Goal: Information Seeking & Learning: Learn about a topic

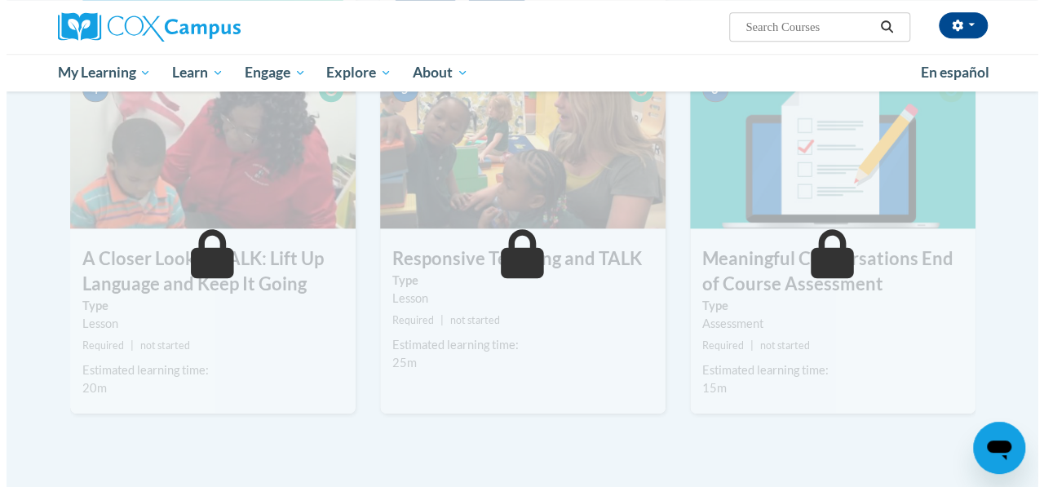
scroll to position [519, 0]
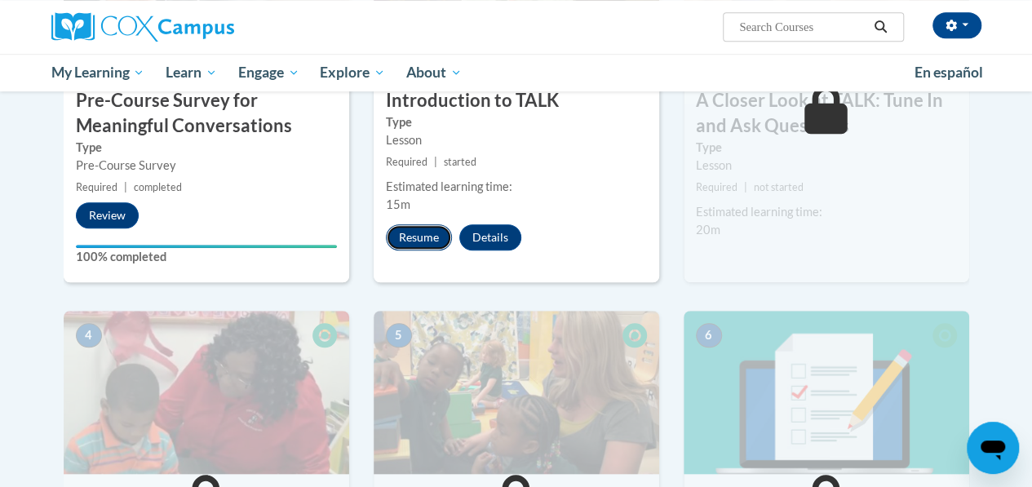
click at [431, 230] on button "Resume" at bounding box center [419, 237] width 66 height 26
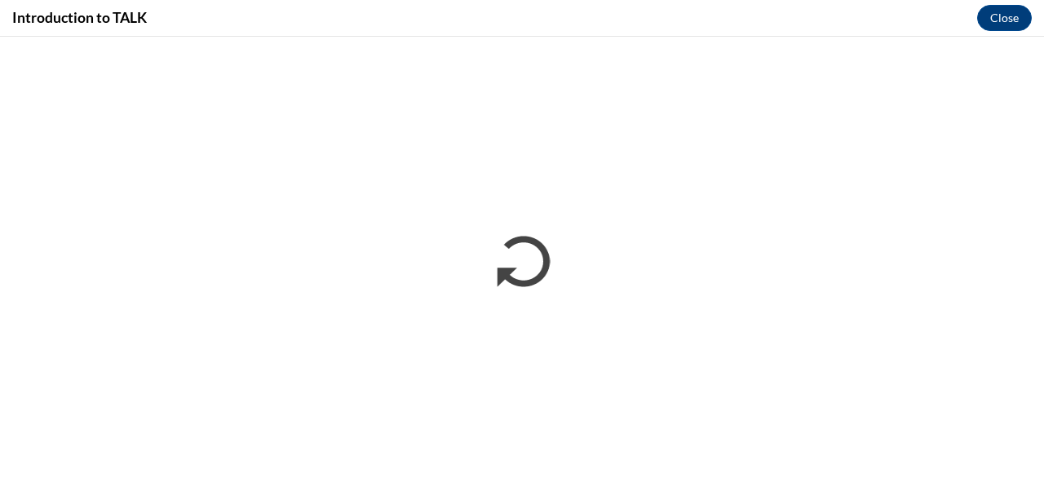
scroll to position [0, 0]
